Goal: Task Accomplishment & Management: Manage account settings

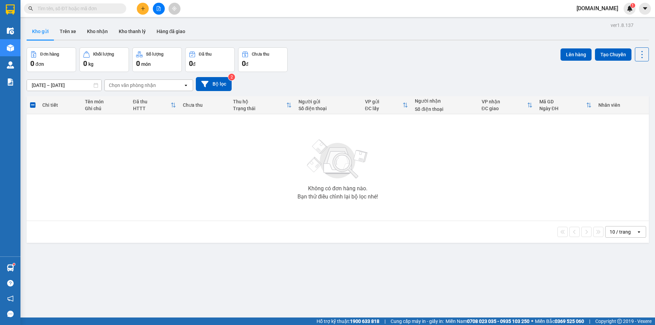
click at [216, 82] on button "Bộ lọc" at bounding box center [214, 84] width 36 height 14
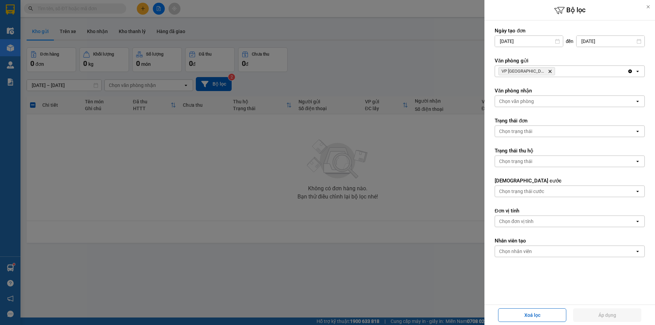
click at [534, 103] on div "Chọn văn phòng" at bounding box center [565, 101] width 140 height 11
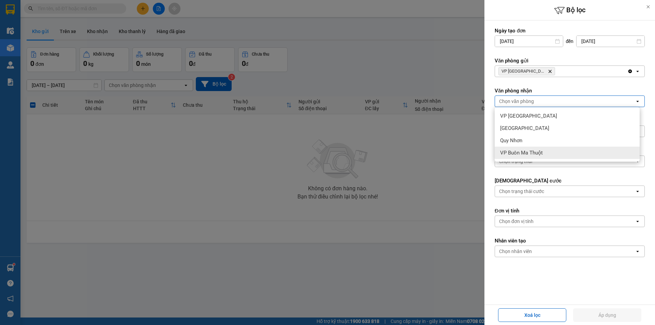
click at [534, 151] on span "VP Buôn Ma Thuột" at bounding box center [521, 153] width 43 height 7
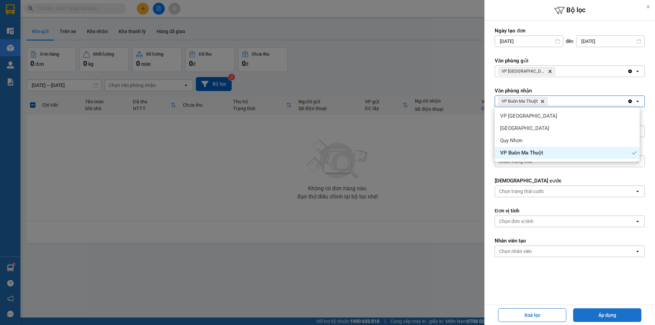
click at [597, 314] on button "Áp dụng" at bounding box center [608, 316] width 68 height 14
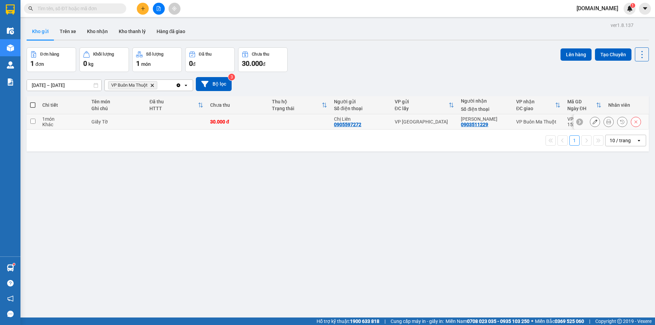
click at [33, 120] on input "checkbox" at bounding box center [32, 121] width 5 height 5
checkbox input "true"
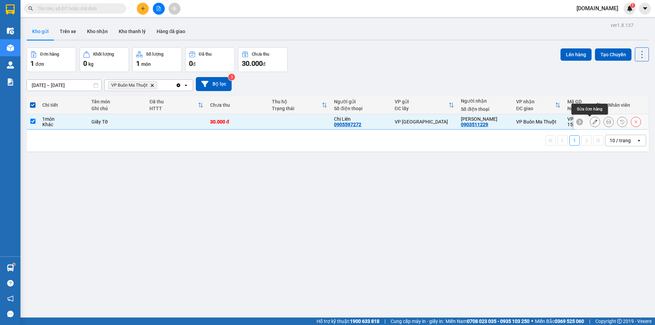
click at [591, 125] on button at bounding box center [596, 122] width 10 height 12
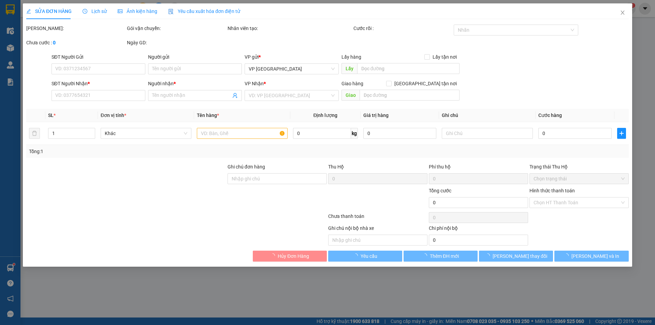
type input "0905597272"
type input "Chị Liên"
type input "0903511229"
type input "[PERSON_NAME]"
type input "30.000"
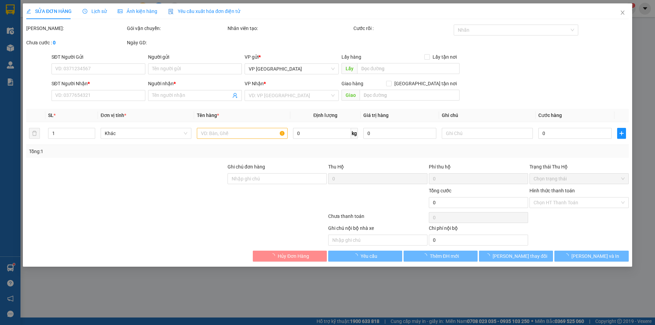
type input "30.000"
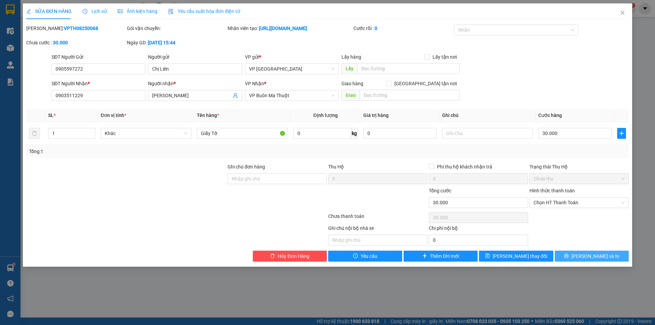
click at [578, 254] on button "[PERSON_NAME] và In" at bounding box center [592, 256] width 74 height 11
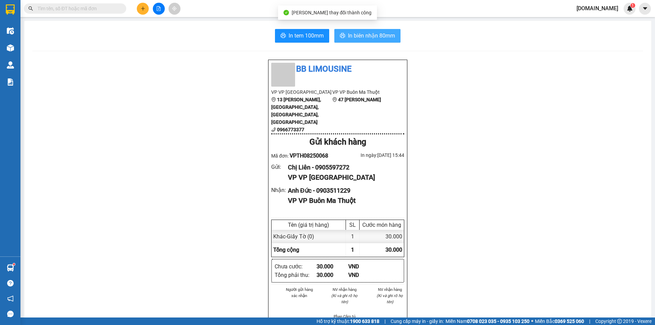
click at [369, 36] on span "In biên nhận 80mm" at bounding box center [371, 35] width 47 height 9
click at [364, 33] on span "In biên nhận 80mm" at bounding box center [371, 35] width 47 height 9
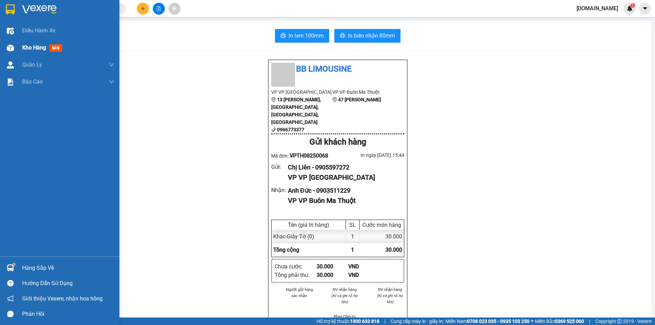
click at [32, 43] on div "Kho hàng mới" at bounding box center [43, 47] width 43 height 9
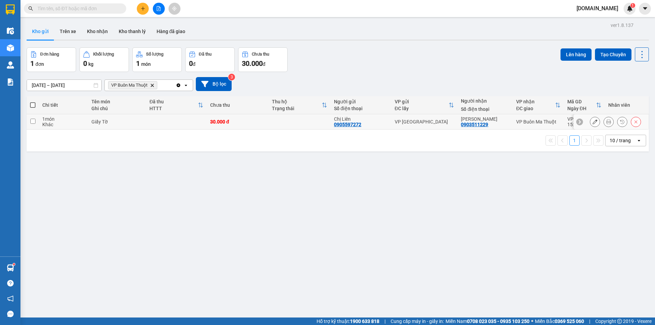
click at [33, 122] on input "checkbox" at bounding box center [32, 121] width 5 height 5
checkbox input "true"
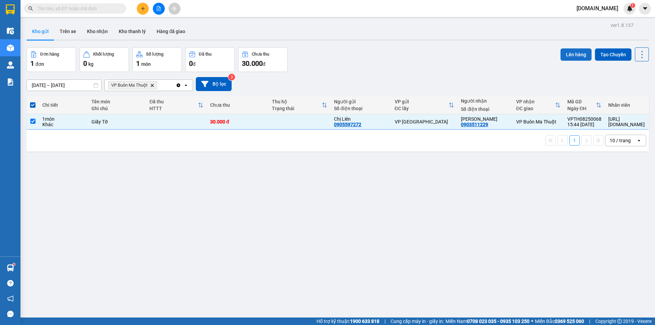
click at [575, 54] on button "Lên hàng" at bounding box center [576, 54] width 31 height 12
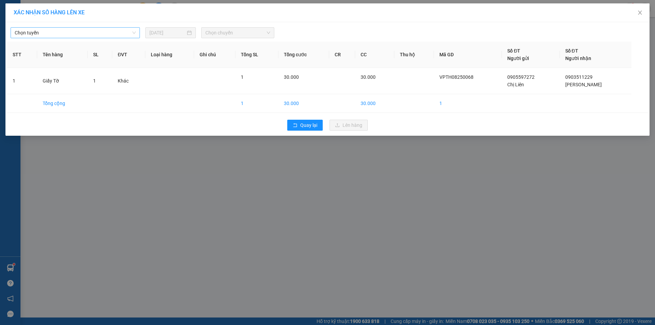
click at [134, 33] on span "Chọn tuyến" at bounding box center [75, 33] width 121 height 10
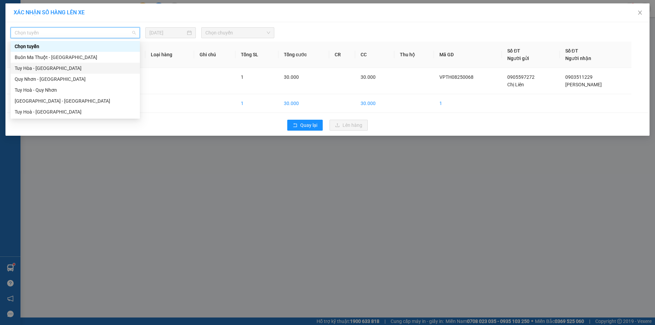
click at [79, 72] on div "Tuy Hòa - [GEOGRAPHIC_DATA]" at bounding box center [75, 69] width 121 height 8
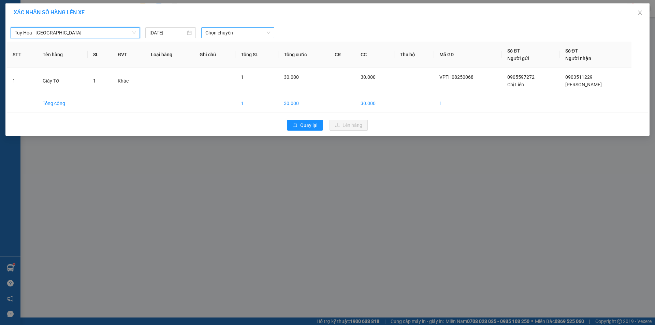
click at [221, 32] on span "Chọn chuyến" at bounding box center [238, 33] width 65 height 10
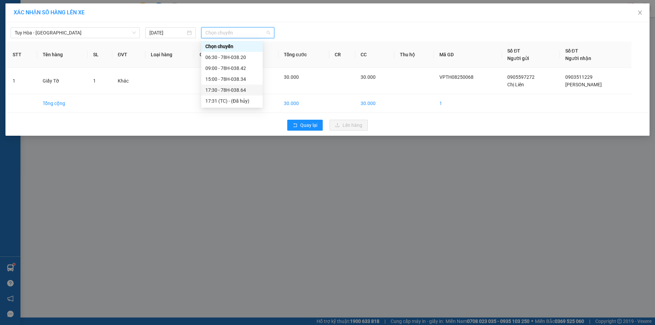
click at [217, 88] on div "17:30 - 78H-038.64" at bounding box center [232, 90] width 53 height 8
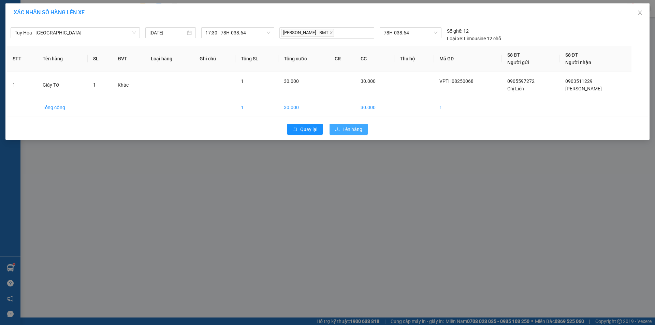
click at [345, 126] on span "Lên hàng" at bounding box center [353, 130] width 20 height 8
